Goal: Task Accomplishment & Management: Complete application form

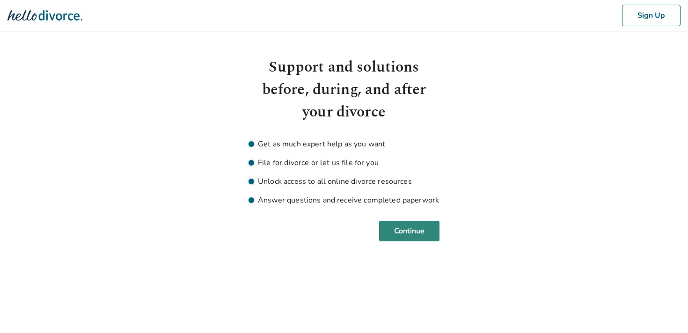
click at [413, 228] on button "Continue" at bounding box center [409, 231] width 60 height 21
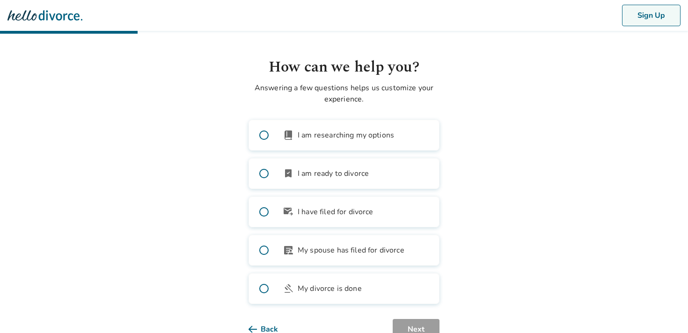
click at [636, 26] on button "Sign Up" at bounding box center [651, 16] width 59 height 22
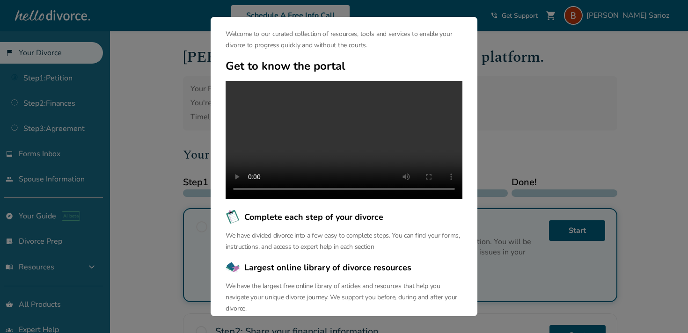
scroll to position [68, 0]
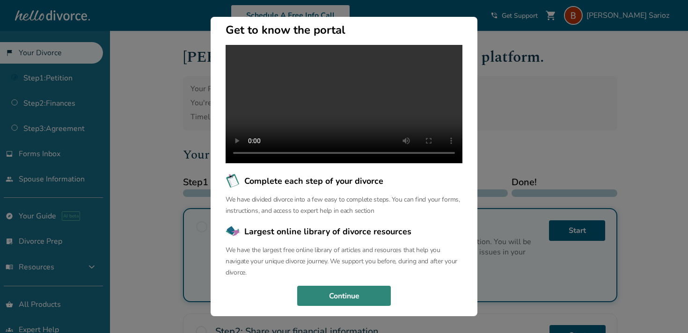
click at [356, 307] on button "Continue" at bounding box center [344, 296] width 94 height 21
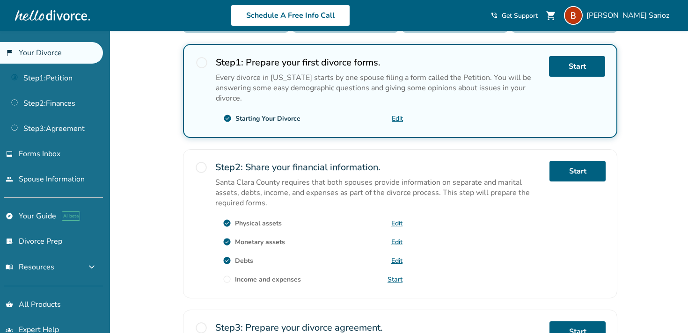
scroll to position [0, 0]
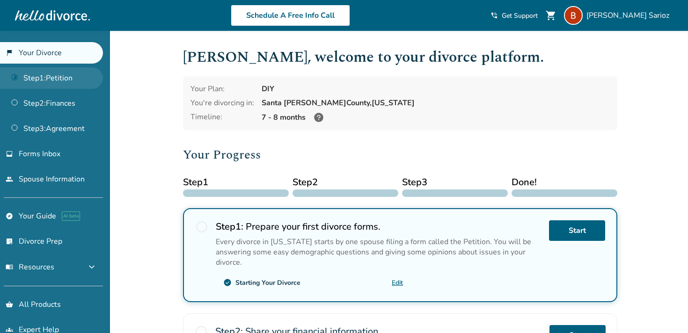
click at [53, 84] on link "Step 1 : Petition" at bounding box center [51, 78] width 103 height 22
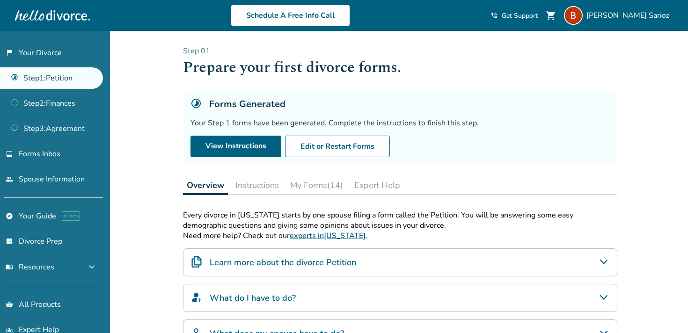
click at [327, 181] on button "My Forms (14)" at bounding box center [317, 185] width 60 height 19
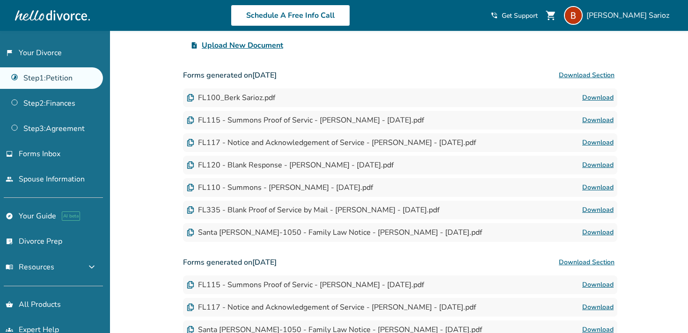
scroll to position [230, 0]
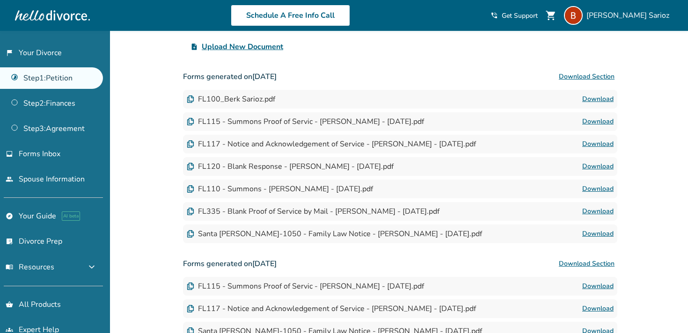
click at [570, 75] on button "Download Section" at bounding box center [586, 76] width 61 height 19
